Goal: Information Seeking & Learning: Learn about a topic

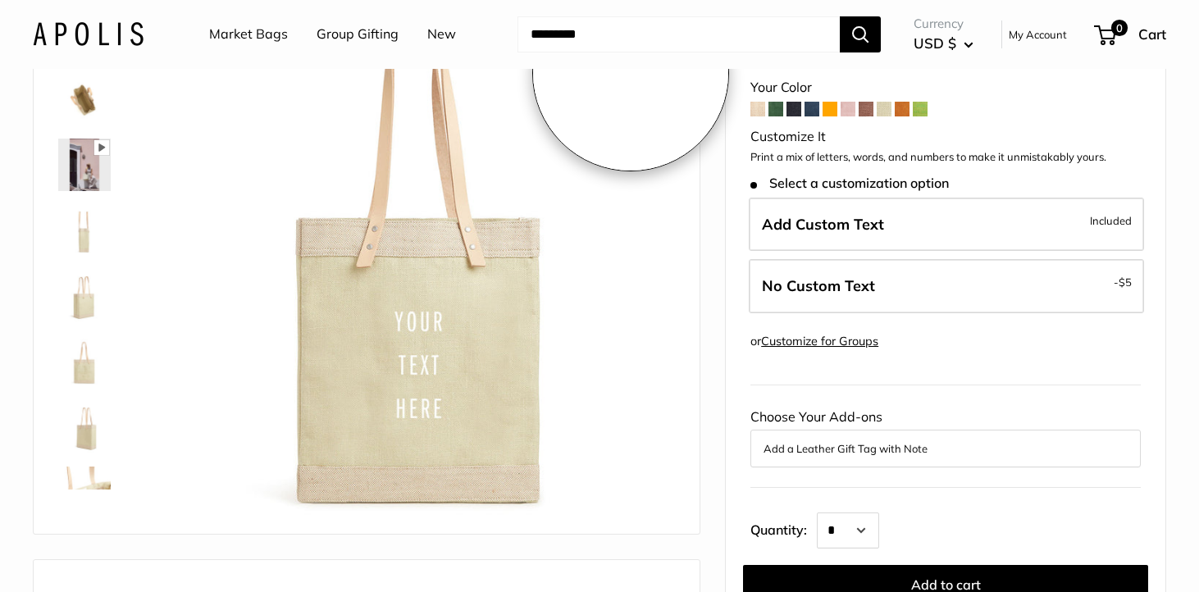
scroll to position [131, 0]
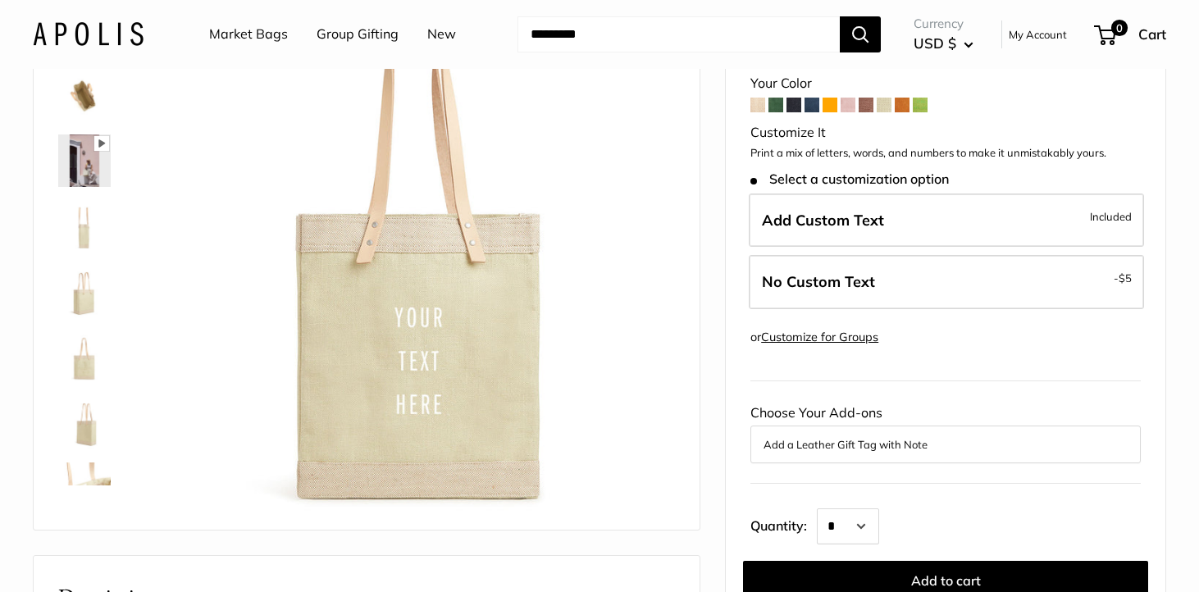
click at [95, 219] on img at bounding box center [84, 226] width 52 height 52
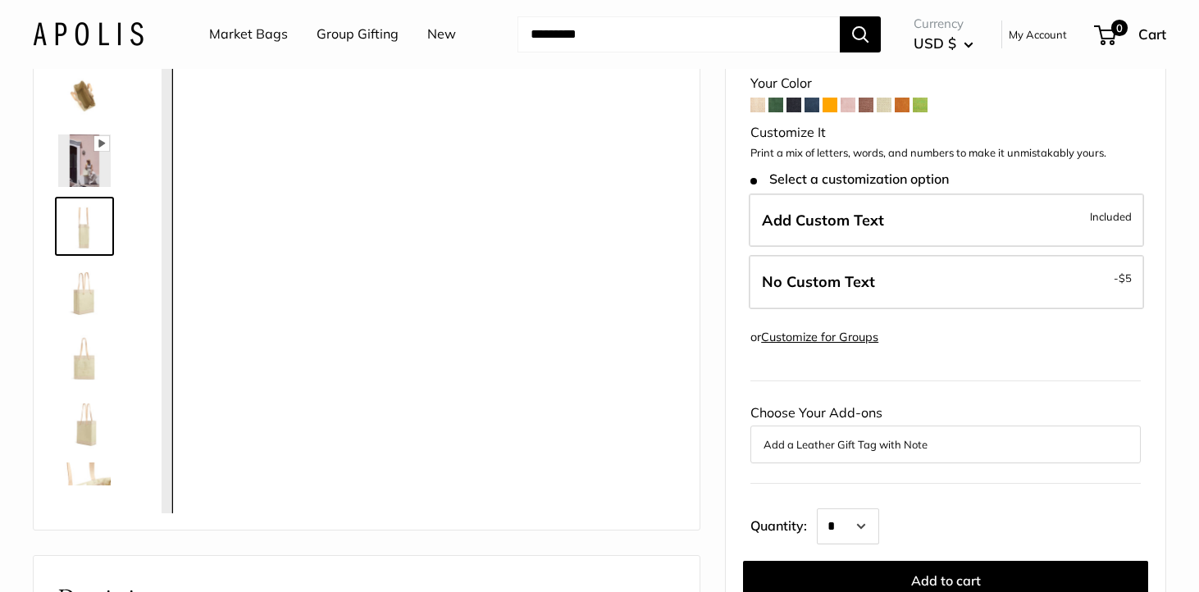
click at [89, 290] on img at bounding box center [84, 292] width 52 height 52
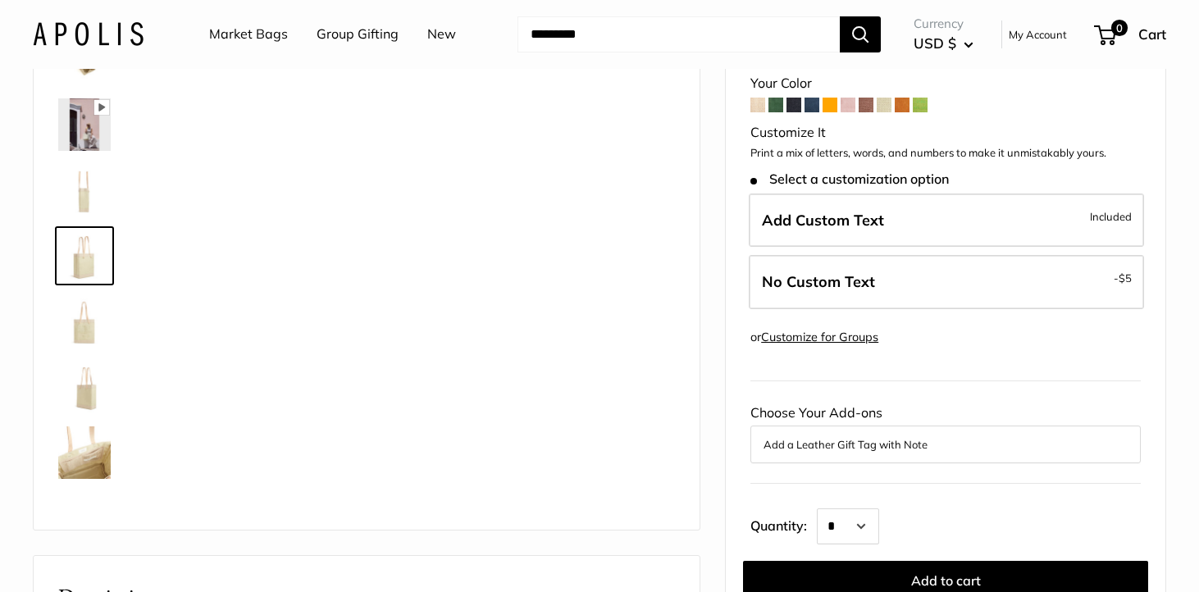
scroll to position [51, 0]
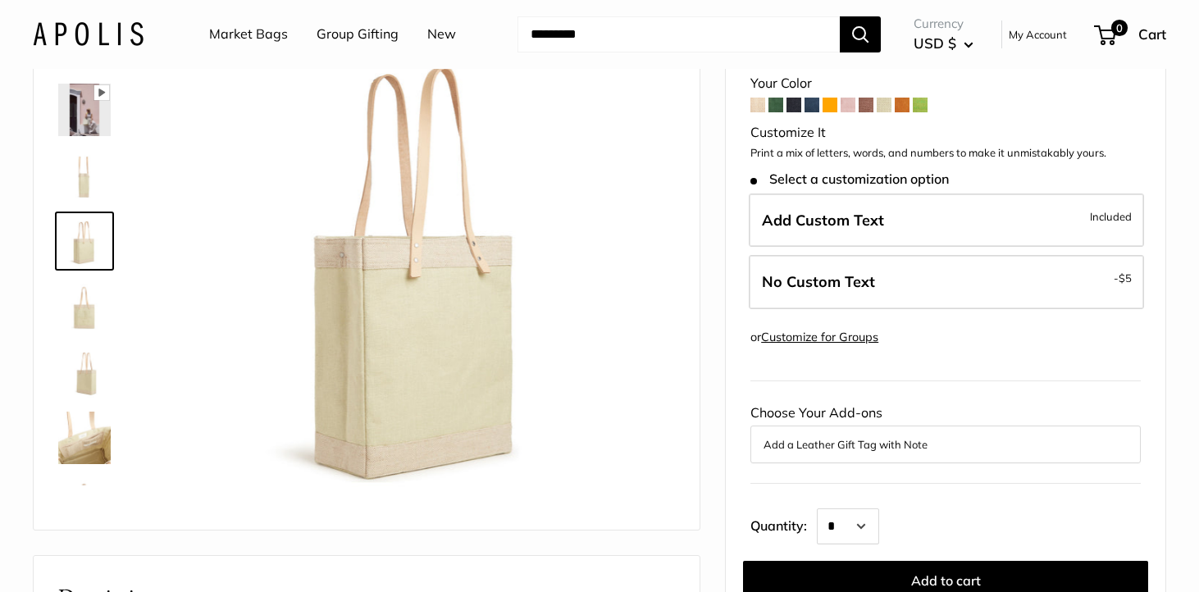
click at [98, 439] on img at bounding box center [84, 438] width 52 height 52
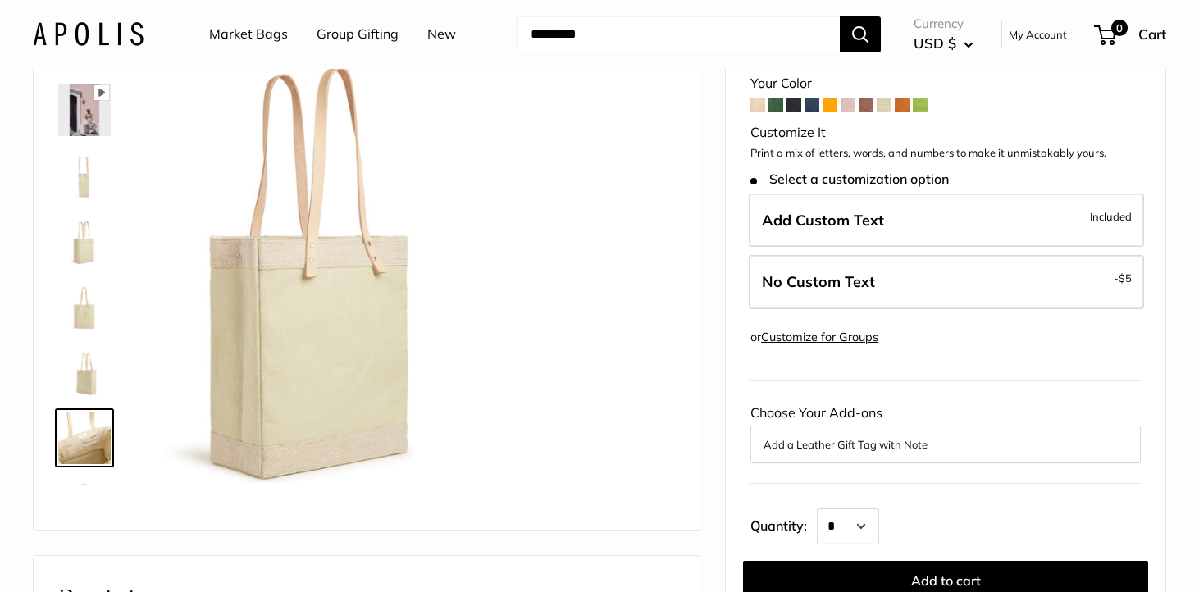
scroll to position [105, 0]
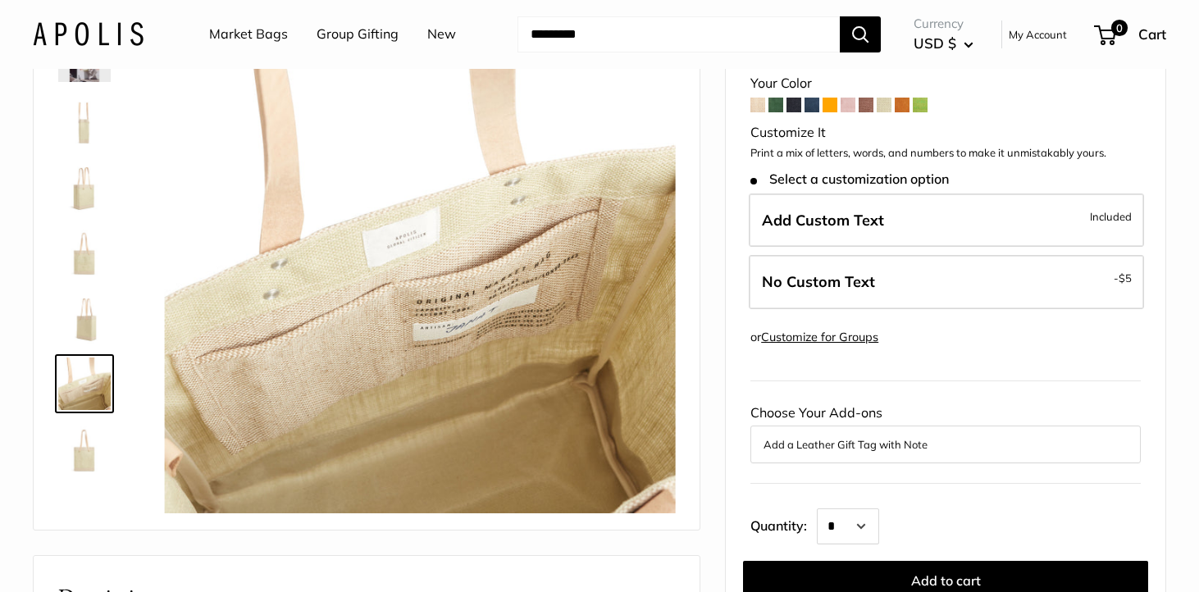
click at [94, 450] on img at bounding box center [84, 449] width 52 height 52
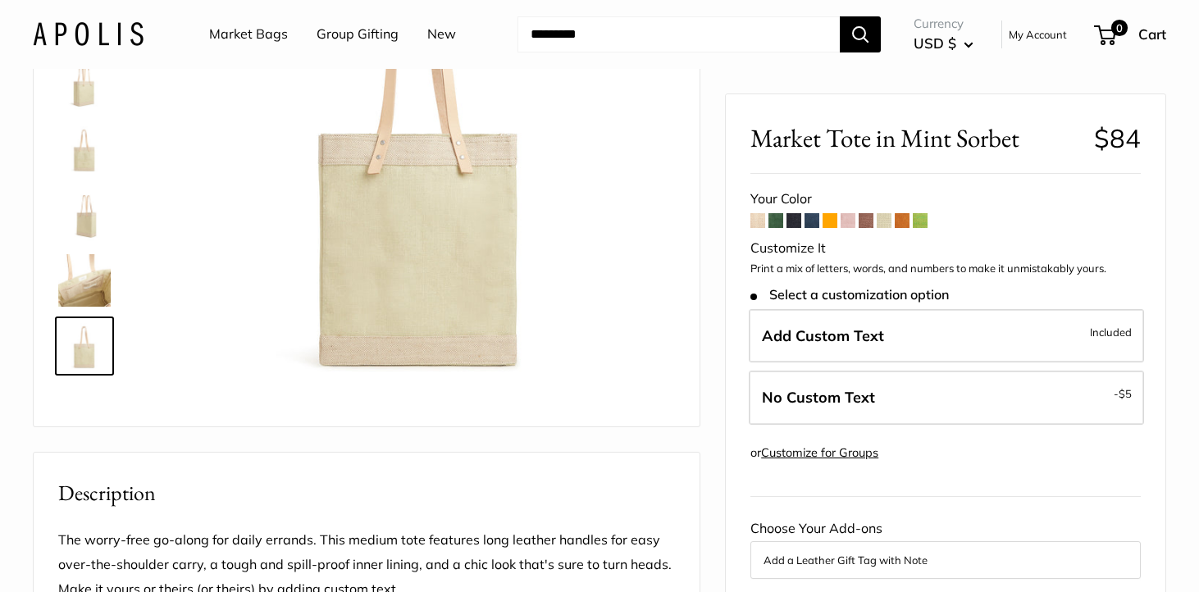
scroll to position [0, 0]
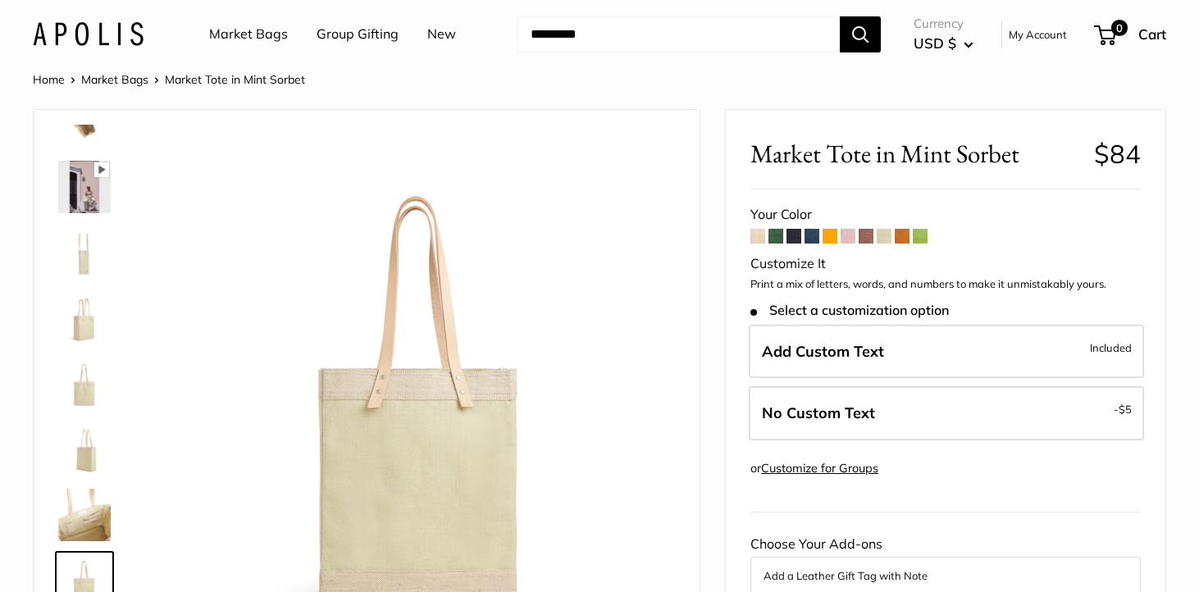
click at [349, 35] on link "Group Gifting" at bounding box center [358, 34] width 82 height 25
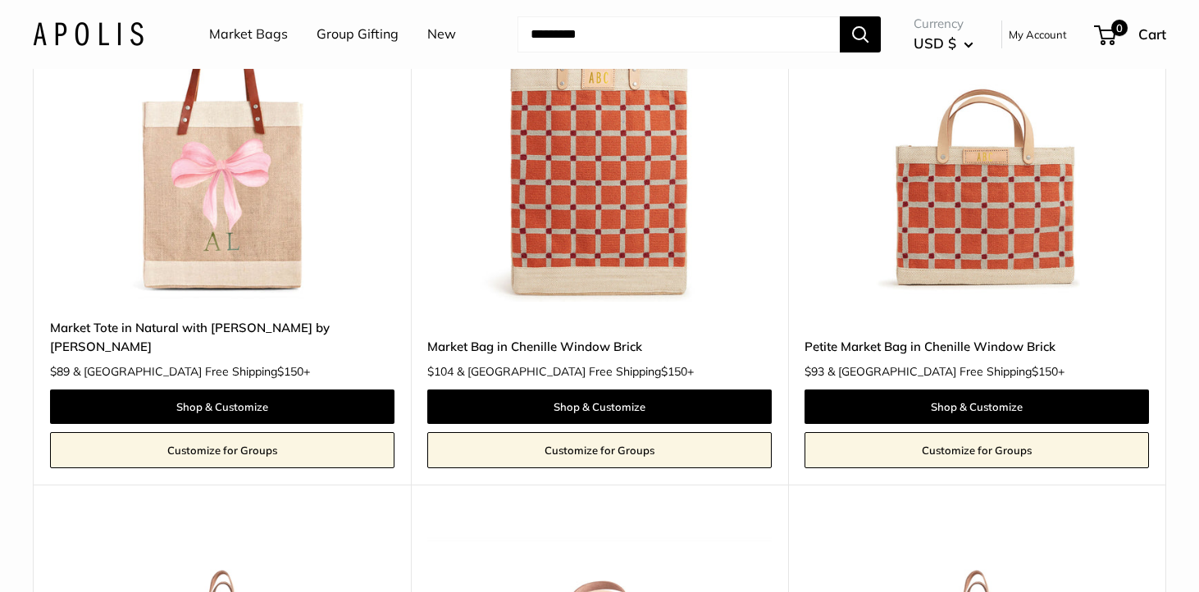
scroll to position [1072, 0]
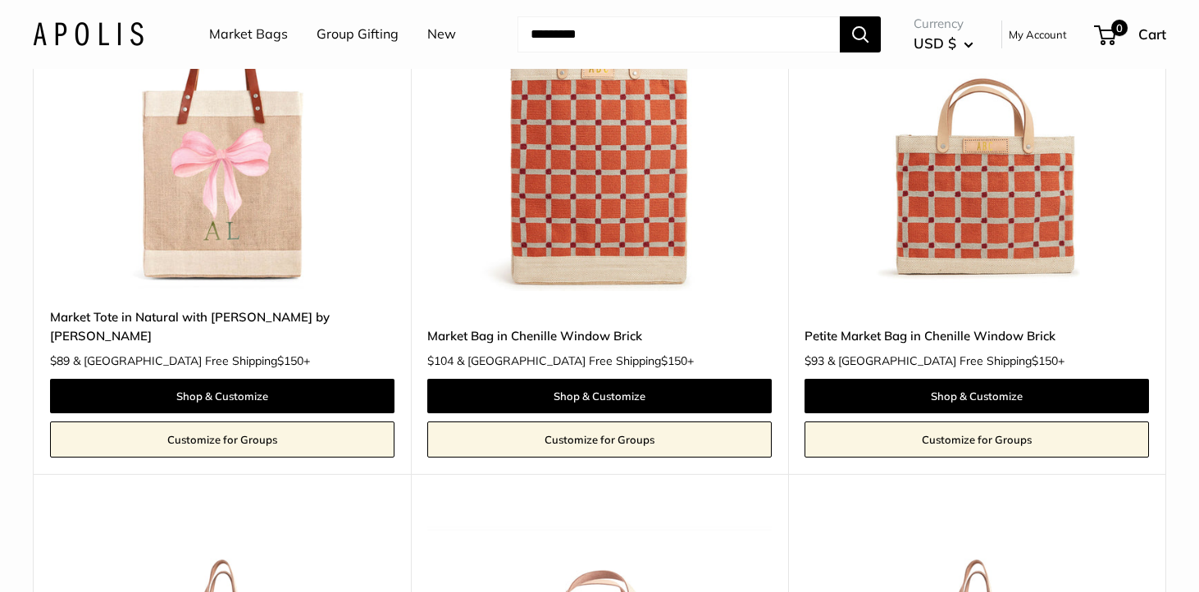
click at [0, 0] on img at bounding box center [0, 0] width 0 height 0
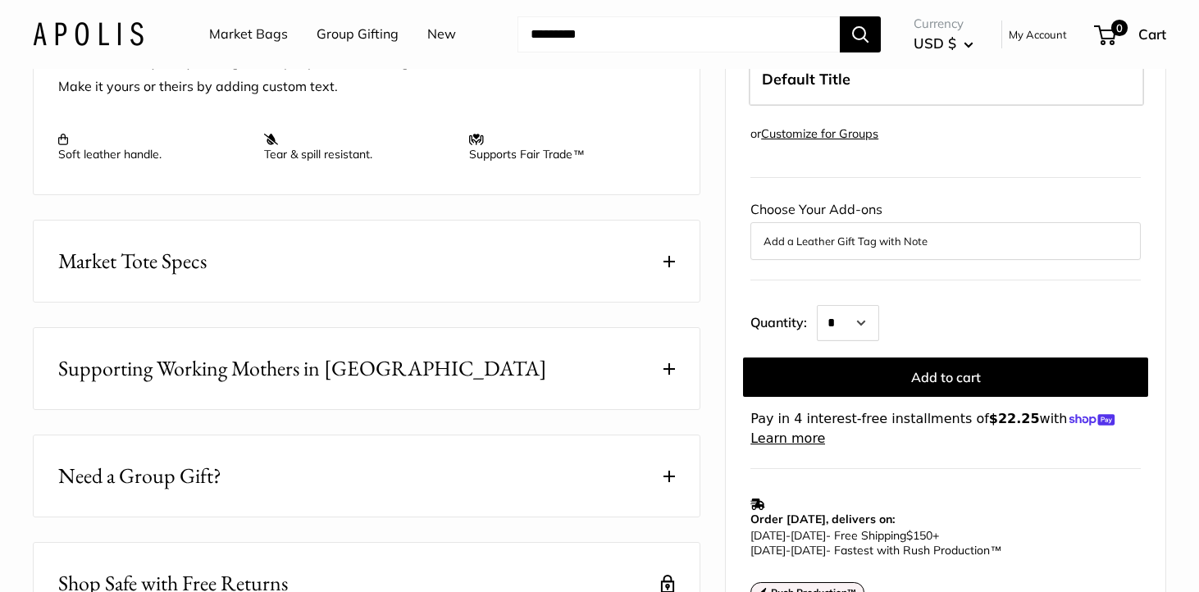
scroll to position [722, 0]
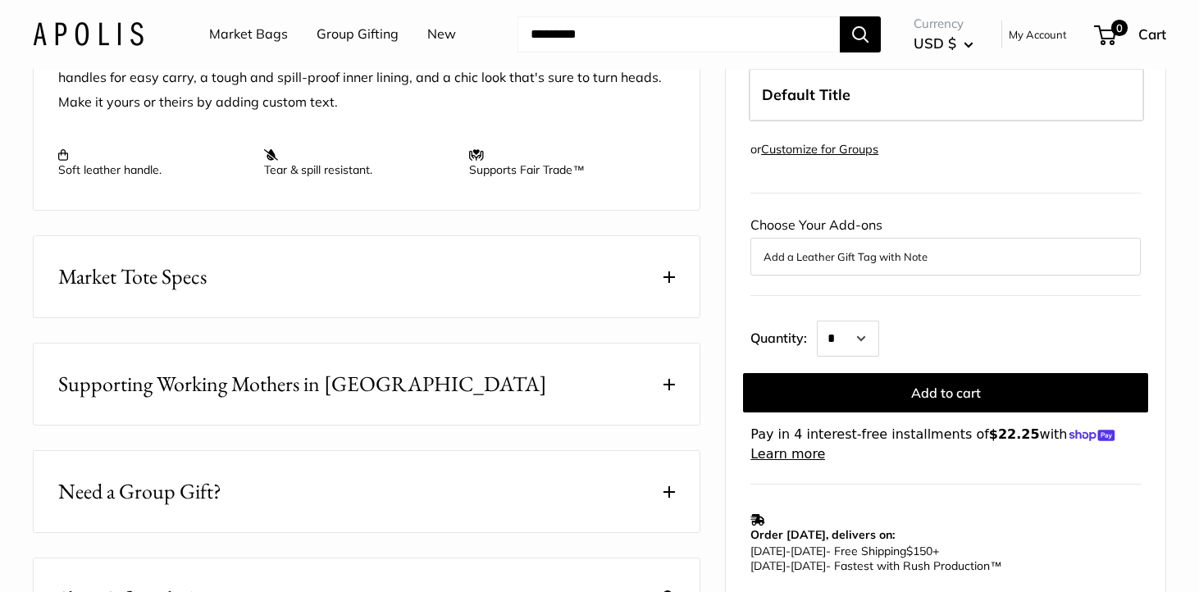
click at [674, 317] on button "Market Tote Specs" at bounding box center [367, 276] width 666 height 81
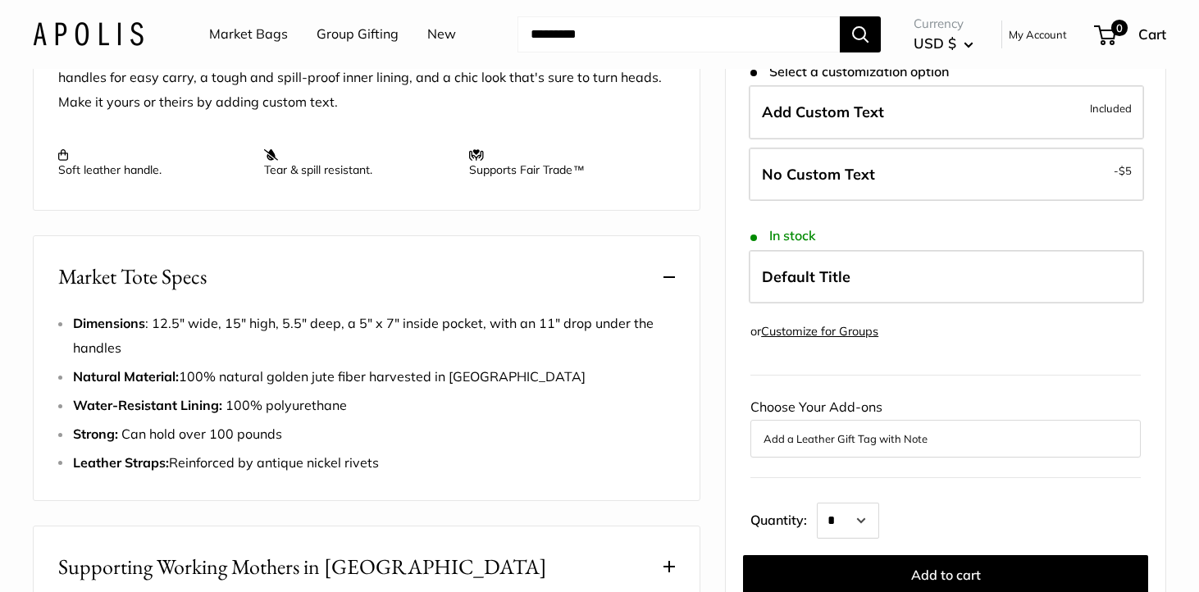
click at [674, 317] on button "Market Tote Specs" at bounding box center [367, 276] width 666 height 81
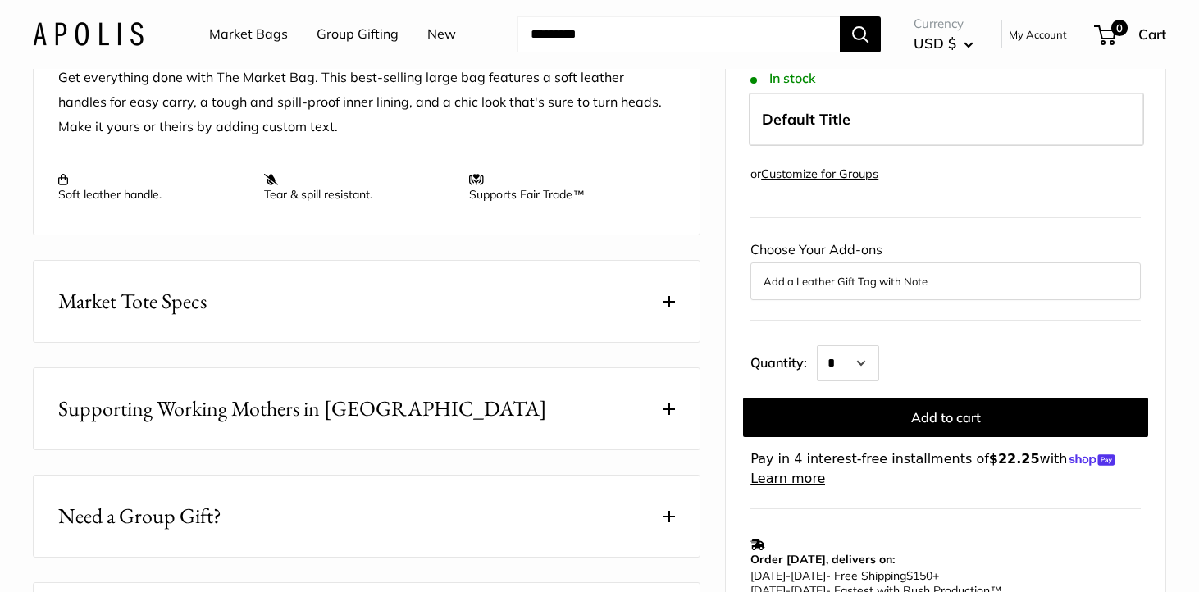
scroll to position [0, 0]
